Goal: Task Accomplishment & Management: Use online tool/utility

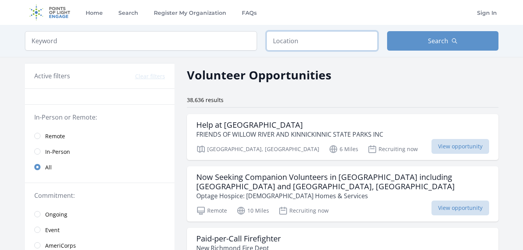
click at [314, 40] on input "text" at bounding box center [321, 40] width 111 height 19
type input "h"
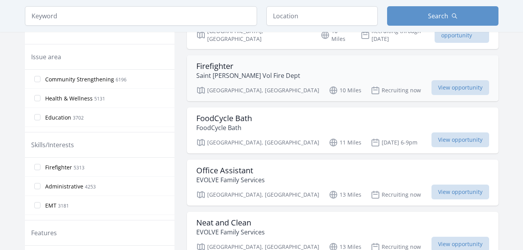
scroll to position [234, 0]
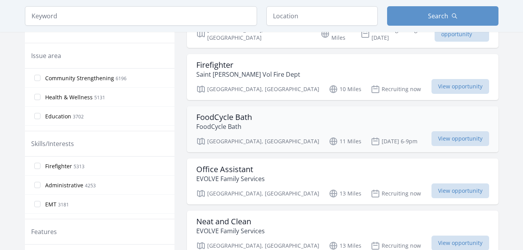
click at [228, 113] on h3 "FoodCycle Bath" at bounding box center [224, 117] width 56 height 9
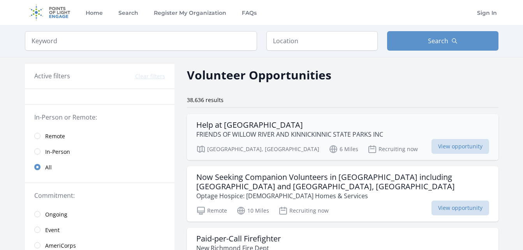
click at [253, 121] on h3 "Help at Willow River State Park" at bounding box center [289, 124] width 187 height 9
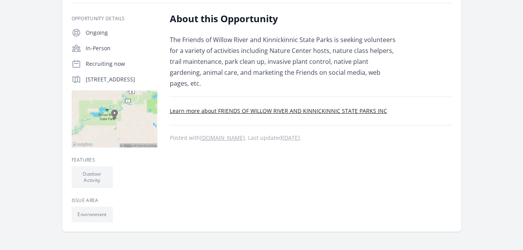
scroll to position [117, 0]
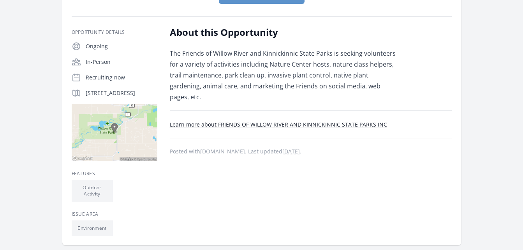
click at [250, 121] on link "Learn more about FRIENDS OF WILLOW RIVER AND KINNICKINNIC STATE PARKS INC" at bounding box center [278, 124] width 217 height 7
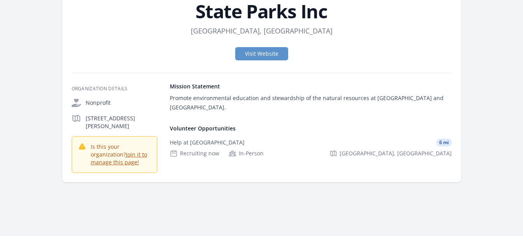
scroll to position [78, 0]
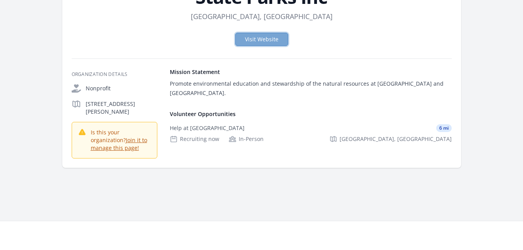
click at [271, 37] on link "Visit Website" at bounding box center [261, 39] width 53 height 13
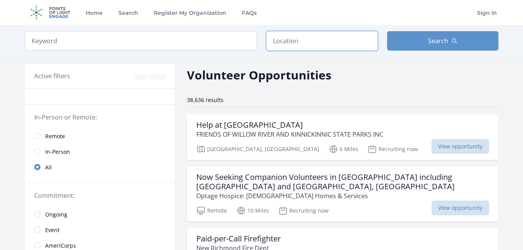
click at [294, 42] on input "text" at bounding box center [321, 40] width 111 height 19
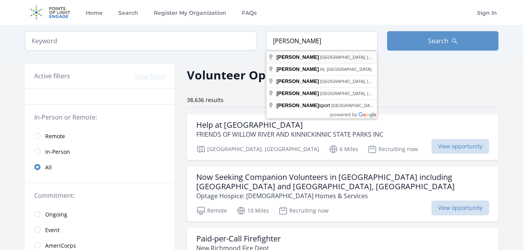
type input "[GEOGRAPHIC_DATA], [GEOGRAPHIC_DATA], [GEOGRAPHIC_DATA]"
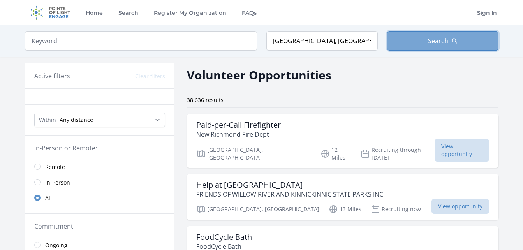
click at [443, 36] on span "Search" at bounding box center [438, 40] width 20 height 9
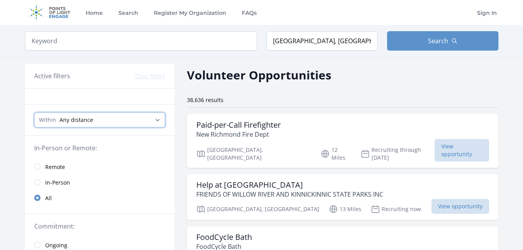
click at [157, 119] on select "Any distance , 5 Miles , 20 Miles , 50 Miles , 100 Miles" at bounding box center [99, 120] width 131 height 15
select select "32186"
click at [34, 113] on select "Any distance , 5 Miles , 20 Miles , 50 Miles , 100 Miles" at bounding box center [99, 120] width 131 height 15
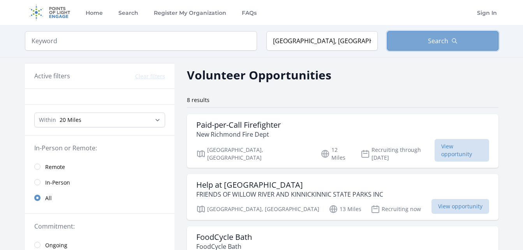
click at [445, 41] on span "Search" at bounding box center [438, 40] width 20 height 9
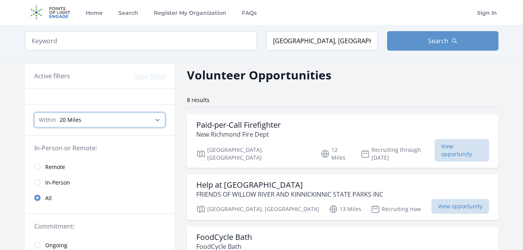
click at [80, 119] on select "Any distance , 5 Miles , 20 Miles , 50 Miles , 100 Miles" at bounding box center [99, 120] width 131 height 15
select select "80467"
click at [34, 113] on select "Any distance , 5 Miles , 20 Miles , 50 Miles , 100 Miles" at bounding box center [99, 120] width 131 height 15
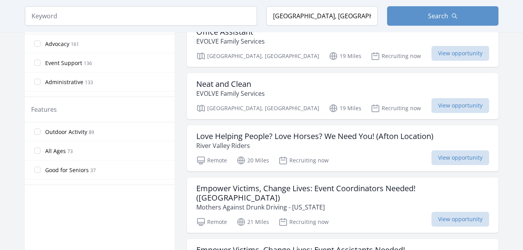
scroll to position [389, 0]
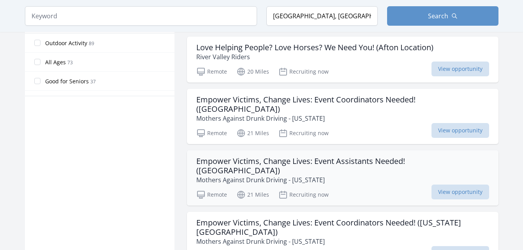
scroll to position [467, 0]
